Goal: Information Seeking & Learning: Compare options

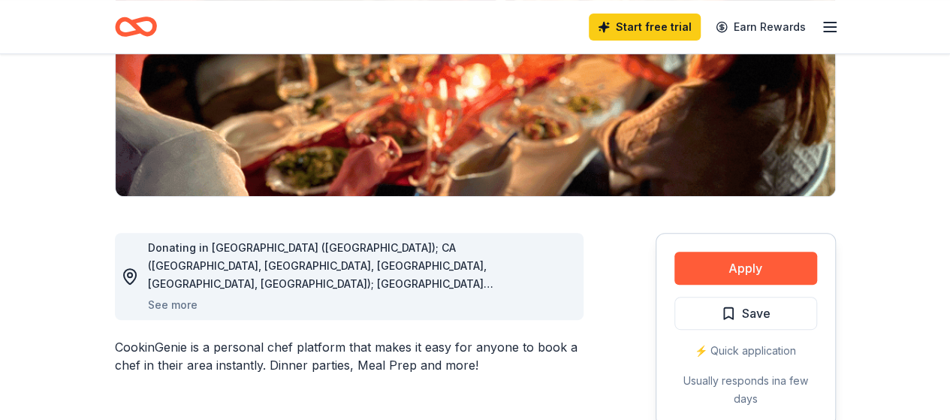
scroll to position [264, 0]
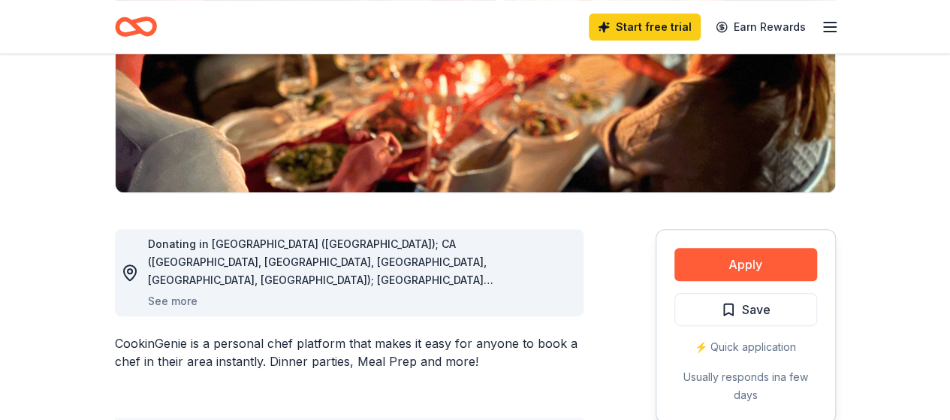
click at [186, 93] on img at bounding box center [476, 48] width 720 height 287
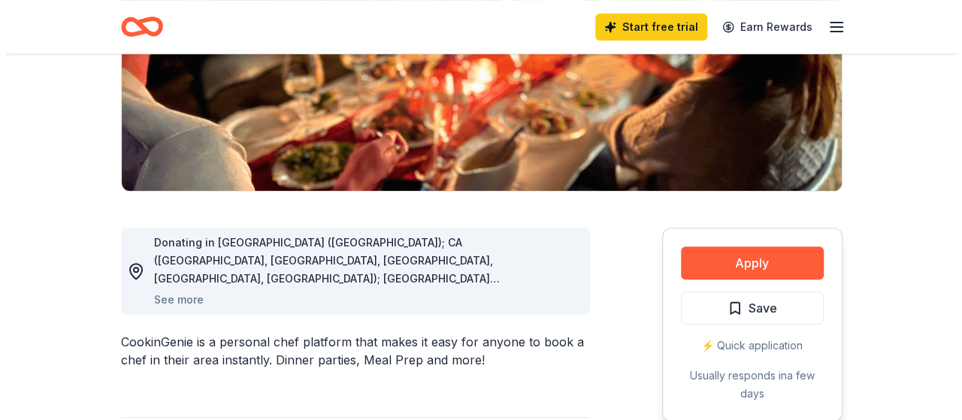
scroll to position [266, 0]
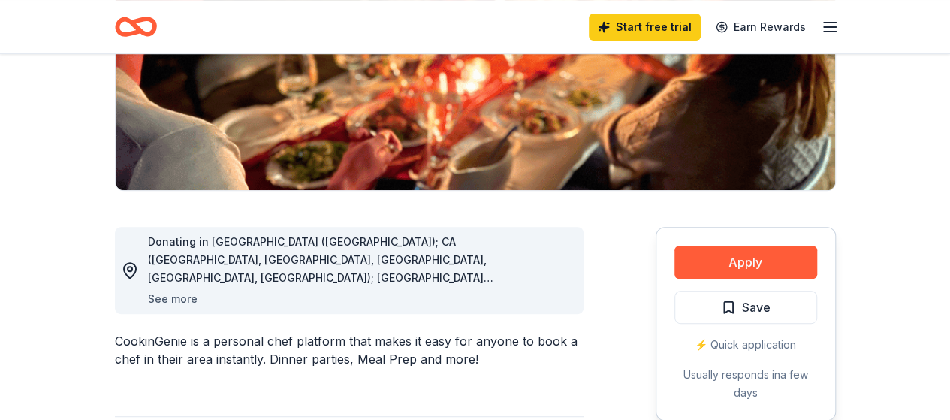
click at [183, 298] on button "See more" at bounding box center [173, 299] width 50 height 18
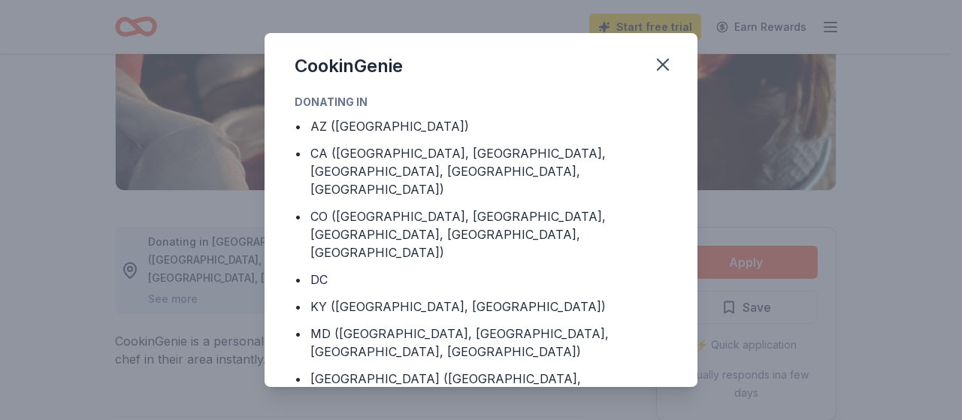
drag, startPoint x: 697, startPoint y: 163, endPoint x: 700, endPoint y: 182, distance: 18.9
click at [700, 182] on div "CookinGenie Donating in • AZ (Maricopa County) • CA (Los Angeles County, Rivers…" at bounding box center [481, 210] width 962 height 420
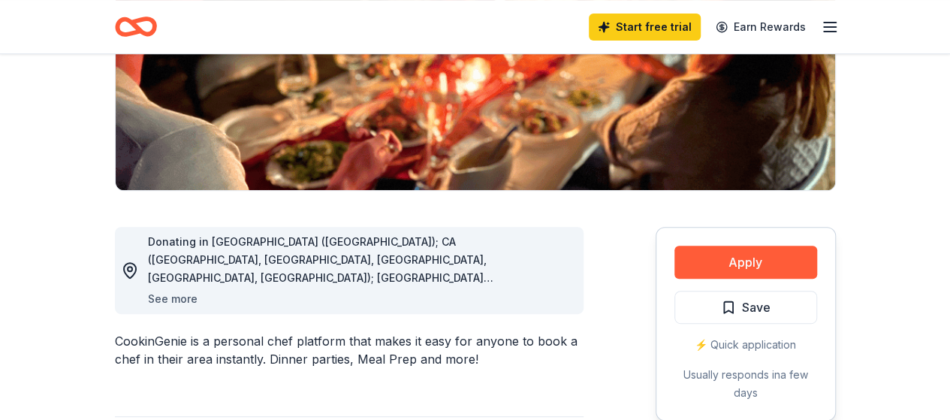
click at [162, 297] on button "See more" at bounding box center [173, 299] width 50 height 18
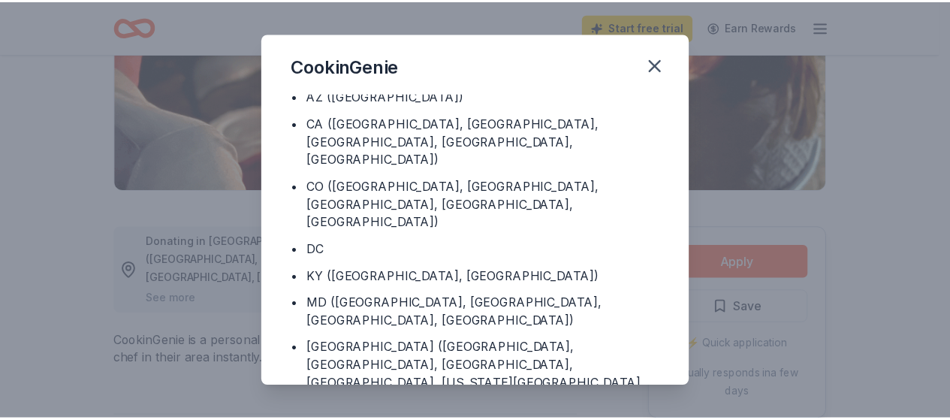
scroll to position [0, 0]
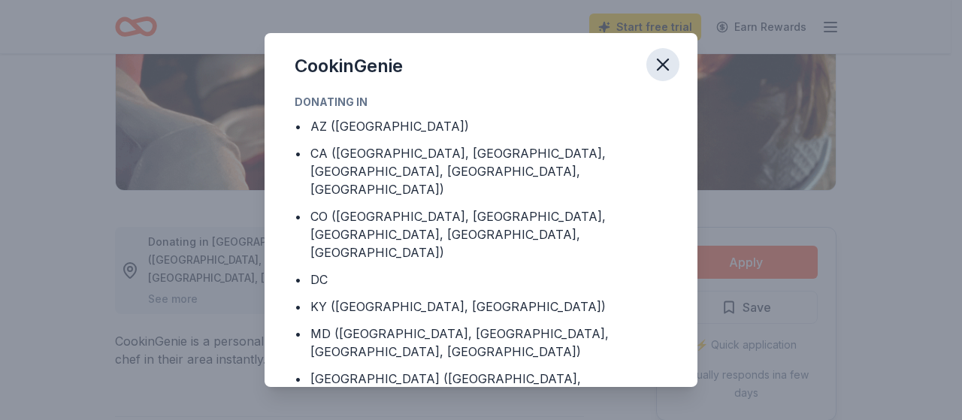
click at [661, 56] on icon "button" at bounding box center [662, 64] width 21 height 21
